Goal: Navigation & Orientation: Find specific page/section

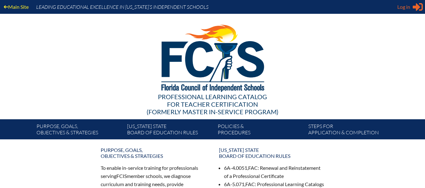
type input "[EMAIL_ADDRESS][DOMAIN_NAME]"
click at [413, 3] on icon "Sign in or register" at bounding box center [418, 7] width 10 height 10
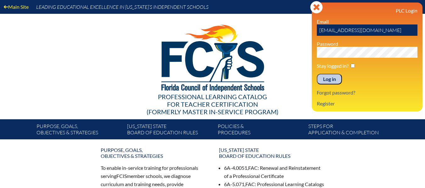
click at [333, 81] on input "Log in" at bounding box center [329, 79] width 25 height 11
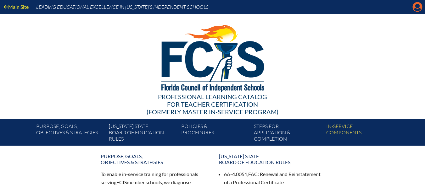
click at [415, 3] on icon at bounding box center [418, 7] width 10 height 10
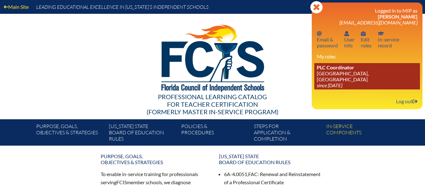
click at [367, 72] on link "PLC Coordinator Grace Episcopal Day School, Orange Park since 2023 Aug 1" at bounding box center [367, 76] width 106 height 26
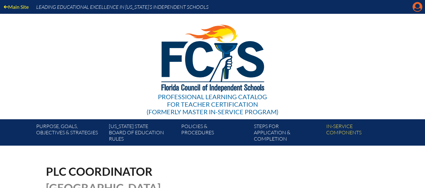
click at [418, 8] on icon "Manage account" at bounding box center [417, 7] width 10 height 10
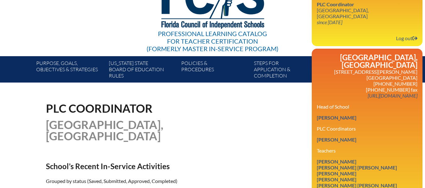
scroll to position [63, 0]
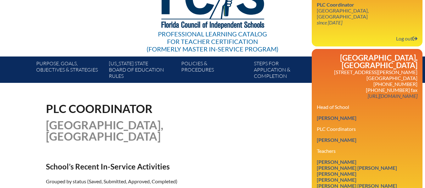
click at [359, 69] on p "156 Kingsley Ave Orange Park, FL 32073 904-269-4144 904-269-9264 fax http://ged…" at bounding box center [367, 84] width 101 height 30
click at [246, 120] on h1 "[GEOGRAPHIC_DATA], [GEOGRAPHIC_DATA]" at bounding box center [149, 130] width 207 height 23
click at [281, 126] on div "PLC Coordinator Grace Episcopal Day School, Orange Park" at bounding box center [212, 122] width 333 height 39
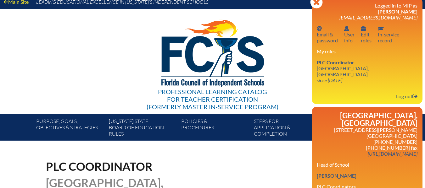
scroll to position [0, 0]
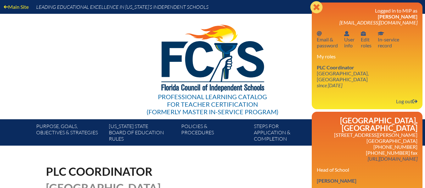
click at [313, 3] on icon at bounding box center [316, 7] width 12 height 12
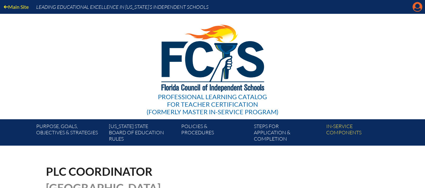
click at [417, 11] on icon "Manage account" at bounding box center [417, 7] width 10 height 10
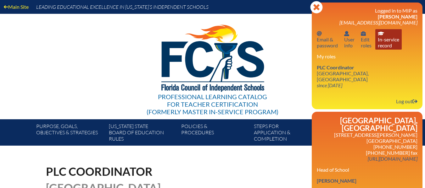
click at [379, 38] on link "In-service record In-service record" at bounding box center [388, 39] width 26 height 20
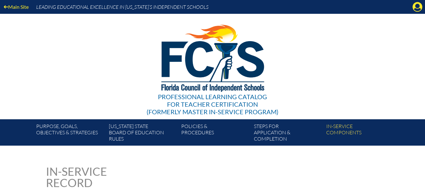
click at [410, 8] on div "Main Site Leading Educational Excellence in [US_STATE]’s Independent Schools" at bounding box center [212, 7] width 425 height 14
click at [419, 6] on icon "Manage account" at bounding box center [417, 7] width 10 height 10
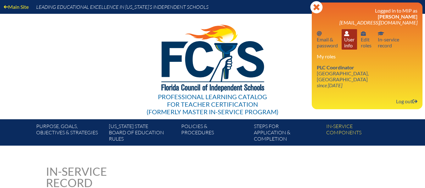
click at [347, 45] on link "User info User info" at bounding box center [348, 39] width 15 height 20
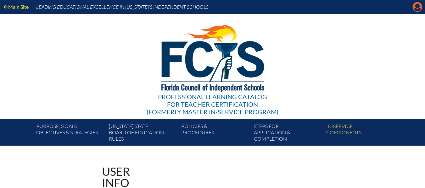
click at [418, 6] on icon "Manage account" at bounding box center [417, 7] width 10 height 10
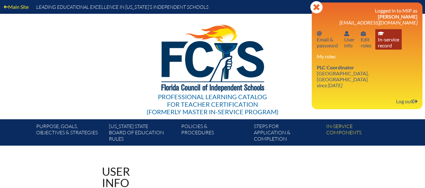
click at [397, 43] on link "In-service record In-service record" at bounding box center [388, 39] width 26 height 20
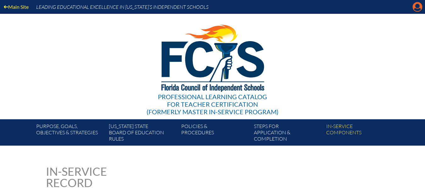
click at [417, 8] on icon "Manage account" at bounding box center [417, 7] width 10 height 10
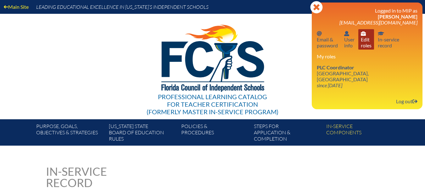
click at [372, 38] on link "User info Edit roles" at bounding box center [366, 39] width 16 height 20
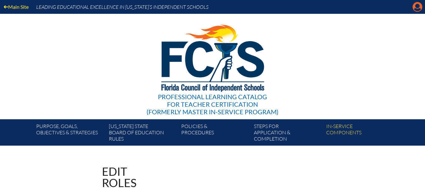
click at [419, 5] on icon "Manage account" at bounding box center [417, 7] width 10 height 10
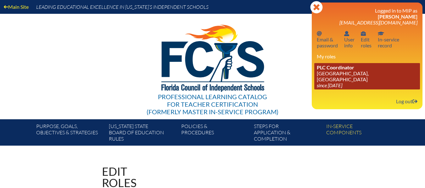
click at [376, 66] on link "PLC Coordinator Grace Episcopal Day School, Orange Park since 2023 Aug 1" at bounding box center [367, 76] width 106 height 26
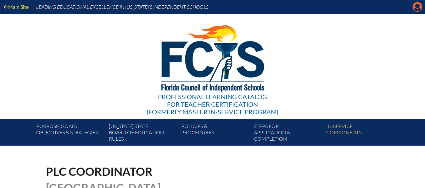
click at [418, 4] on icon "Manage account" at bounding box center [417, 7] width 10 height 10
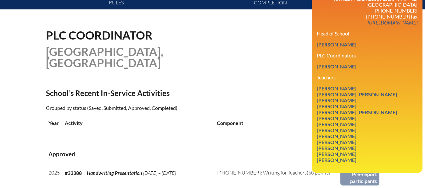
scroll to position [126, 0]
